Goal: Navigation & Orientation: Find specific page/section

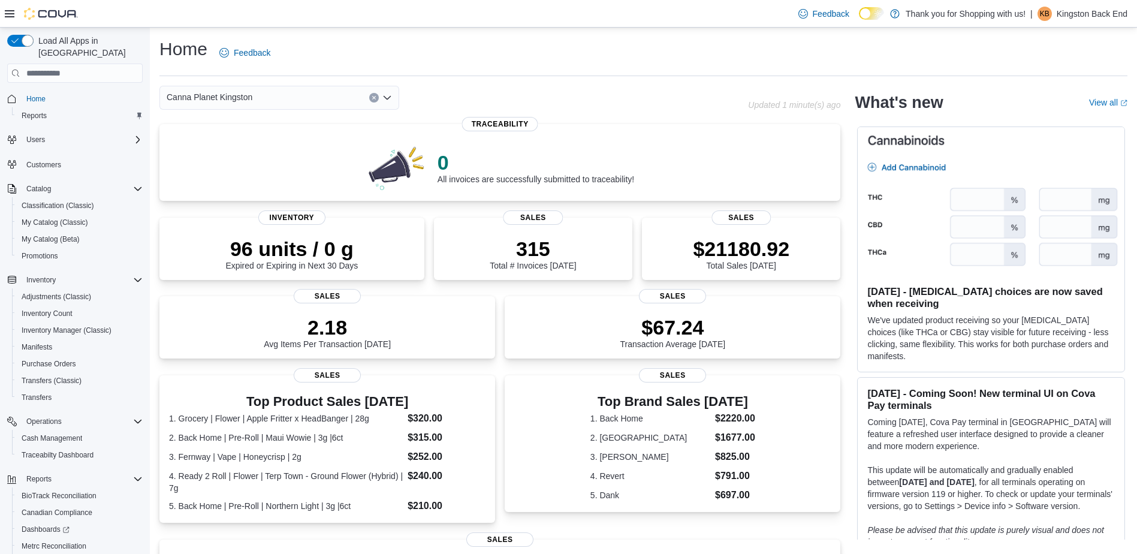
click at [58, 91] on span "Home" at bounding box center [82, 98] width 121 height 15
